Goal: Task Accomplishment & Management: Manage account settings

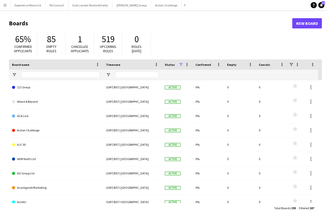
click at [4, 6] on app-icon "Menu" at bounding box center [5, 5] width 4 height 4
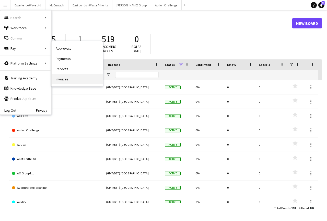
click at [65, 80] on link "Invoices" at bounding box center [77, 79] width 51 height 10
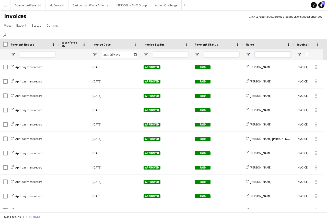
click at [256, 55] on input "Name Filter Input" at bounding box center [273, 54] width 36 height 6
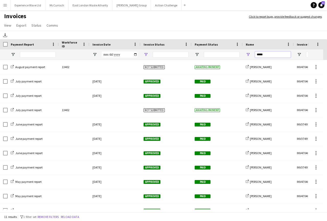
type input "*****"
click at [146, 54] on span "Open Filter Menu" at bounding box center [146, 54] width 5 height 5
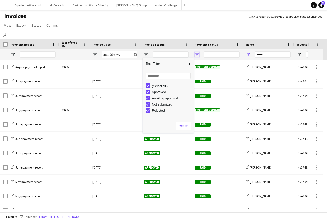
click at [197, 55] on span "Open Filter Menu" at bounding box center [197, 54] width 5 height 5
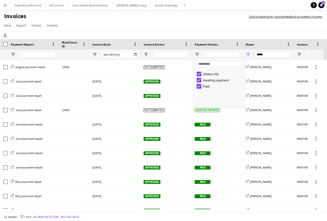
type input "**********"
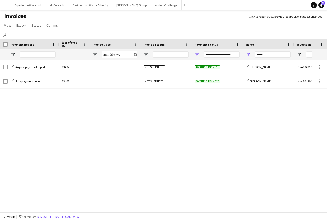
drag, startPoint x: 186, startPoint y: 209, endPoint x: 227, endPoint y: 205, distance: 41.3
click at [232, 205] on div "August payment report 13402 Not submitted Awaiting payment share-external-link-…" at bounding box center [156, 134] width 312 height 149
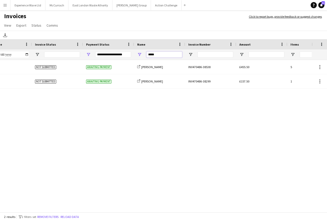
click at [164, 54] on input "*****" at bounding box center [165, 54] width 36 height 6
type input "*"
type input "*****"
click at [89, 54] on span "Open Filter Menu" at bounding box center [88, 54] width 5 height 5
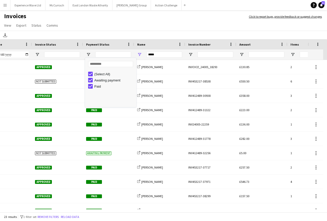
click at [184, 32] on div "Download" at bounding box center [163, 35] width 327 height 8
click at [313, 6] on icon "Help" at bounding box center [314, 5] width 3 height 3
click at [263, 6] on app-navbar "Menu Boards Boards Boards All jobs Status Workforce Workforce My Workforce Recr…" at bounding box center [163, 5] width 327 height 10
click at [313, 5] on icon "Help" at bounding box center [314, 5] width 3 height 3
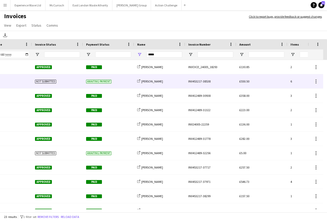
drag, startPoint x: 211, startPoint y: 81, endPoint x: 192, endPoint y: 80, distance: 19.0
click at [192, 80] on div "INV453217-38538" at bounding box center [210, 81] width 51 height 14
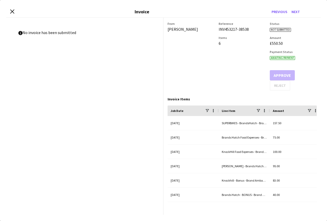
click at [151, 80] on app-invoice-preview "information-circle No invoice has been submitted" at bounding box center [85, 116] width 158 height 197
click at [13, 12] on icon at bounding box center [12, 11] width 5 height 5
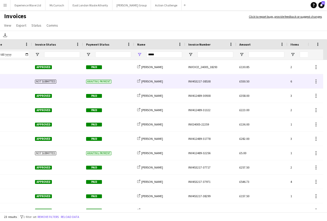
drag, startPoint x: 188, startPoint y: 81, endPoint x: 204, endPoint y: 82, distance: 16.4
click at [204, 82] on div "INV453217-38538" at bounding box center [210, 81] width 51 height 14
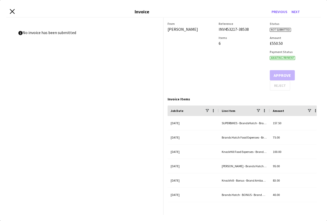
drag, startPoint x: 203, startPoint y: 82, endPoint x: 10, endPoint y: 12, distance: 204.9
click at [10, 12] on icon "Close invoice dialog" at bounding box center [12, 11] width 5 height 5
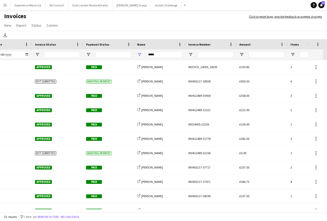
click at [290, 16] on link "Click to report bugs, provide feedback or suggest changes" at bounding box center [285, 16] width 73 height 5
click at [5, 4] on app-icon "Menu" at bounding box center [5, 5] width 4 height 4
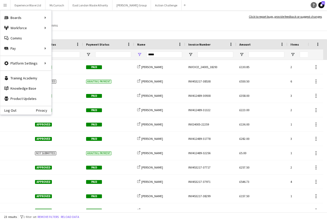
click at [314, 4] on icon "Help" at bounding box center [314, 5] width 3 height 3
